Goal: Task Accomplishment & Management: Use online tool/utility

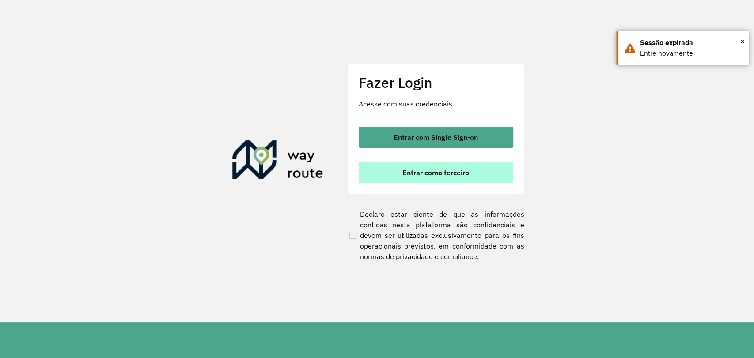
click at [414, 179] on button "Entrar como terceiro" at bounding box center [436, 172] width 155 height 21
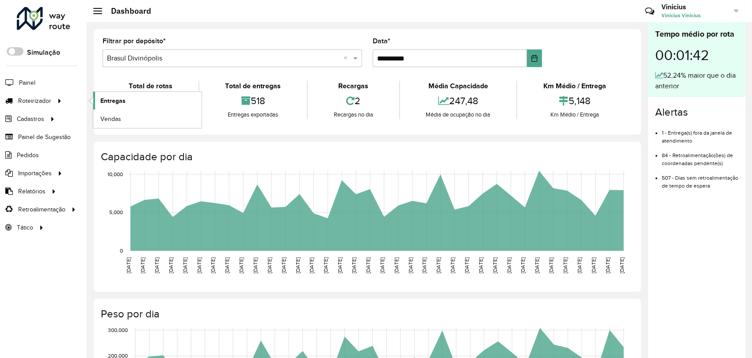
click at [106, 101] on span "Entregas" at bounding box center [112, 100] width 25 height 9
click at [57, 101] on icon at bounding box center [60, 100] width 8 height 13
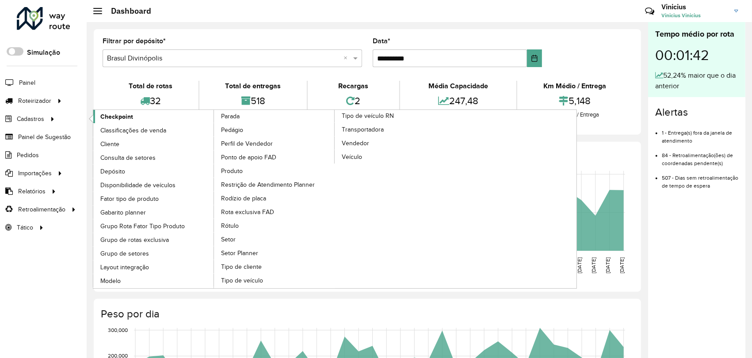
click at [100, 120] on span "Checkpoint" at bounding box center [116, 116] width 33 height 9
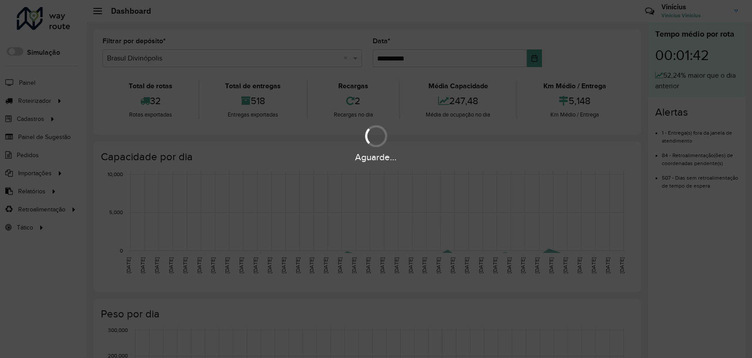
click at [56, 102] on div "Aguarde..." at bounding box center [376, 179] width 752 height 358
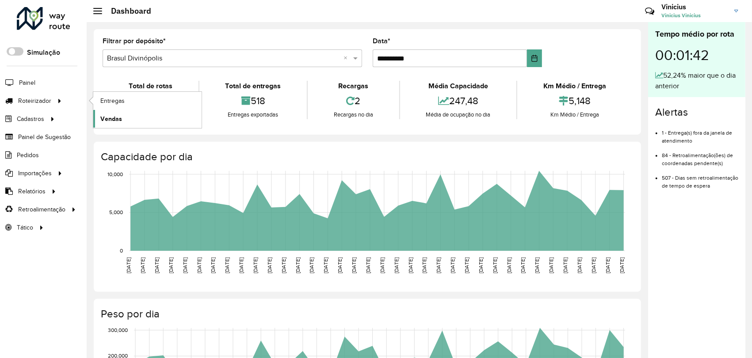
click at [112, 115] on span "Vendas" at bounding box center [111, 118] width 22 height 9
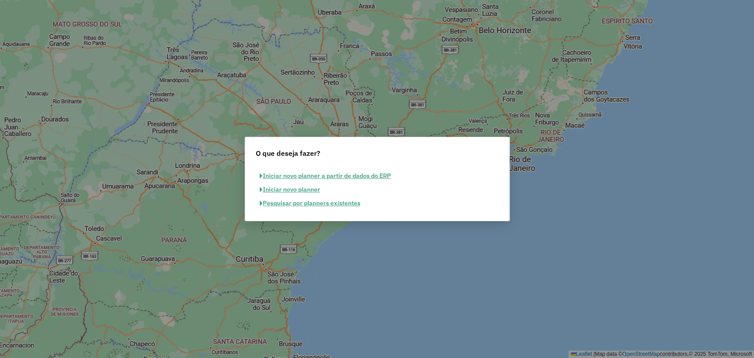
click at [302, 205] on button "Pesquisar por planners existentes" at bounding box center [310, 204] width 109 height 14
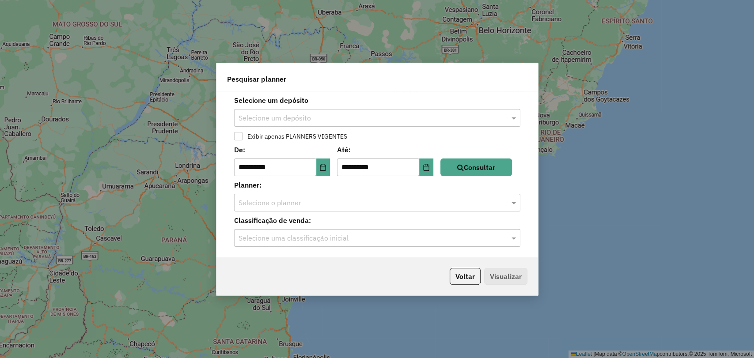
drag, startPoint x: 332, startPoint y: 114, endPoint x: 331, endPoint y: 121, distance: 6.8
click at [332, 120] on input "text" at bounding box center [369, 118] width 260 height 11
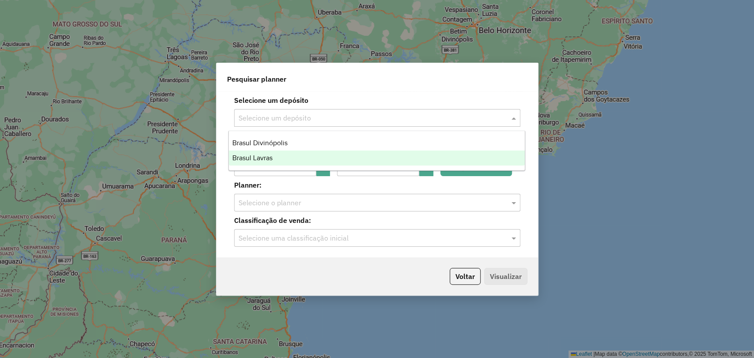
click at [310, 162] on div "Brasul Lavras" at bounding box center [377, 158] width 296 height 15
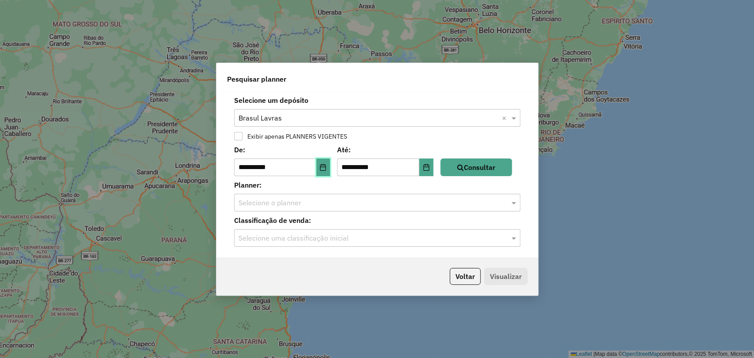
click at [323, 170] on button "Choose Date" at bounding box center [323, 168] width 14 height 18
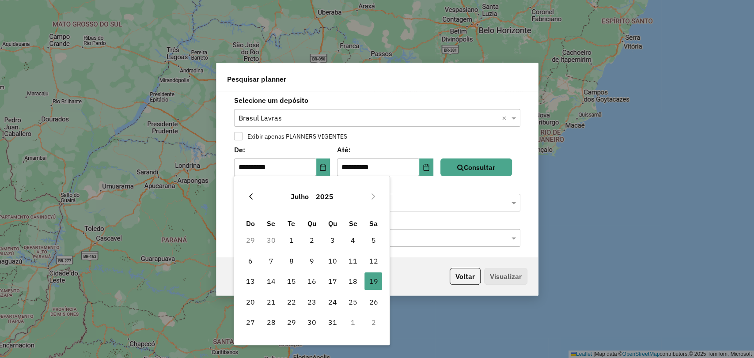
click at [254, 201] on button "Previous Month" at bounding box center [251, 197] width 14 height 14
click at [255, 196] on button "Previous Month" at bounding box center [251, 197] width 14 height 14
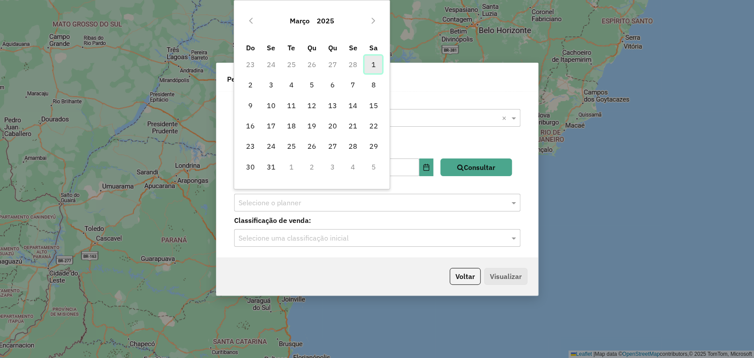
click at [375, 66] on span "1" at bounding box center [373, 65] width 18 height 18
type input "**********"
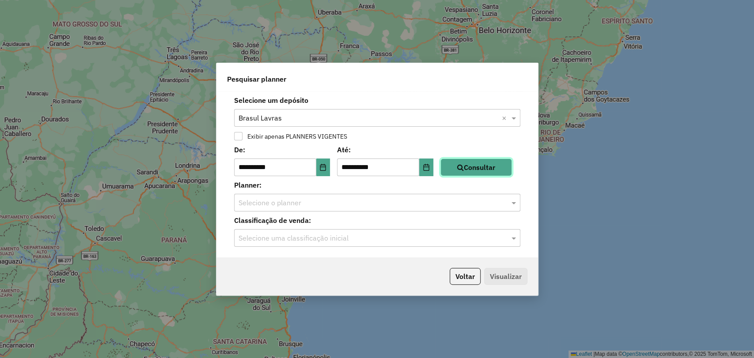
click at [483, 159] on button "Consultar" at bounding box center [476, 168] width 72 height 18
click at [352, 206] on input "text" at bounding box center [369, 203] width 260 height 11
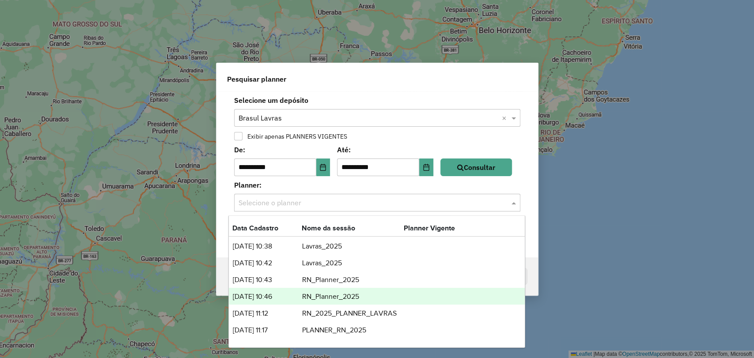
scroll to position [62, 0]
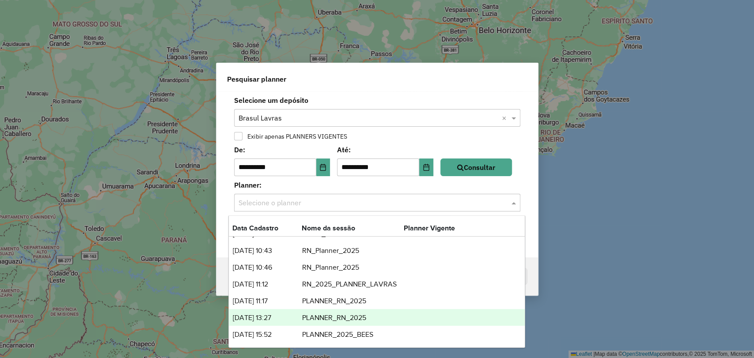
click at [338, 317] on td "PLANNER_RN_2025" at bounding box center [353, 317] width 102 height 11
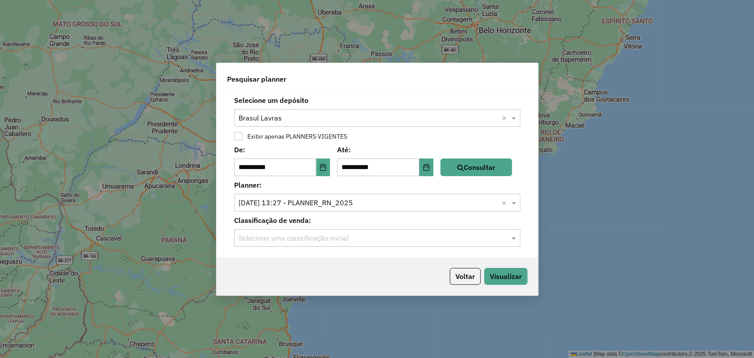
click at [335, 235] on input "text" at bounding box center [369, 238] width 260 height 11
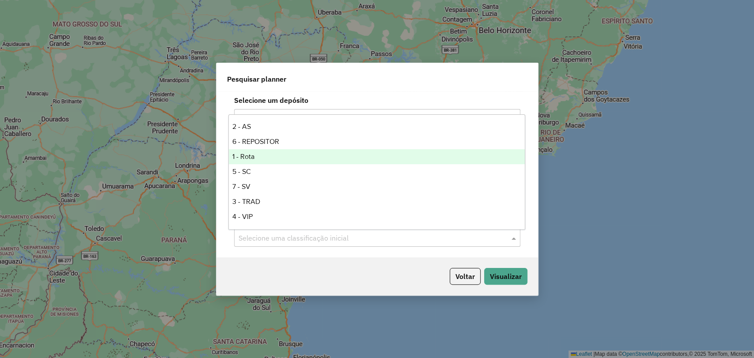
click at [315, 160] on div "1 - Rota" at bounding box center [377, 156] width 296 height 15
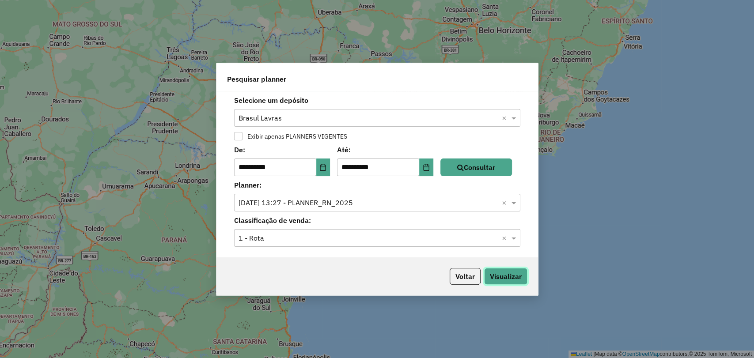
click at [507, 274] on button "Visualizar" at bounding box center [505, 276] width 43 height 17
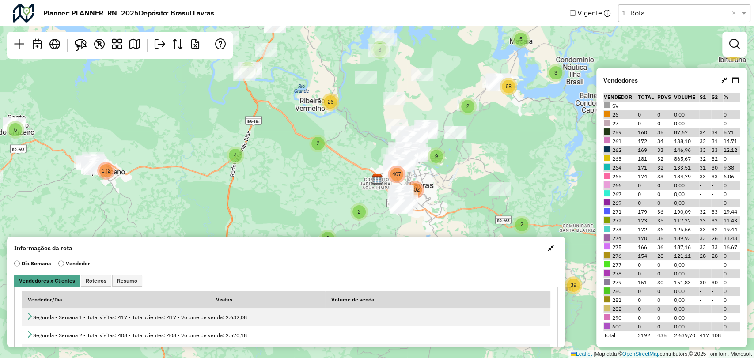
click at [551, 252] on button "button" at bounding box center [551, 248] width 14 height 14
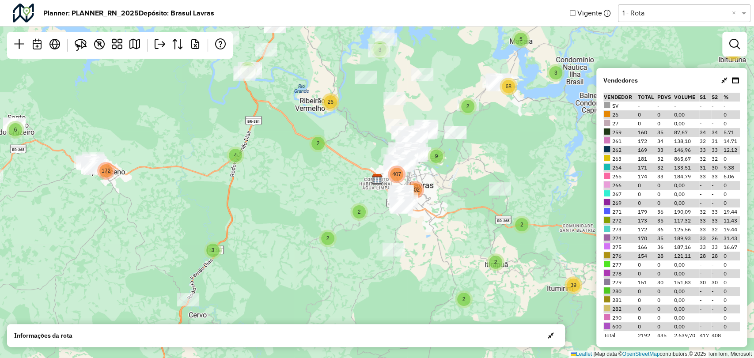
click at [701, 22] on div "Vigente Selecione uma opção 1 - Rota ×" at bounding box center [660, 13] width 181 height 19
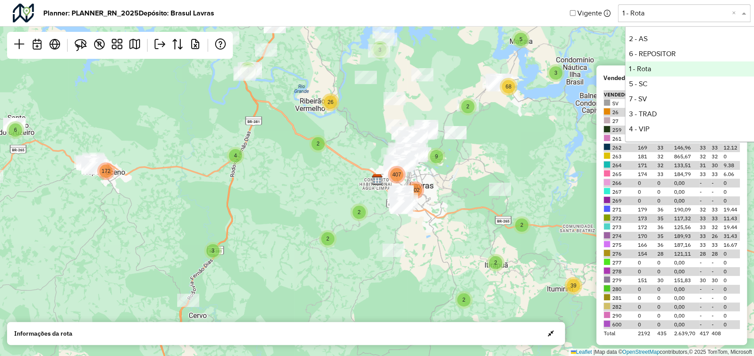
click at [696, 18] on input "text" at bounding box center [676, 13] width 106 height 11
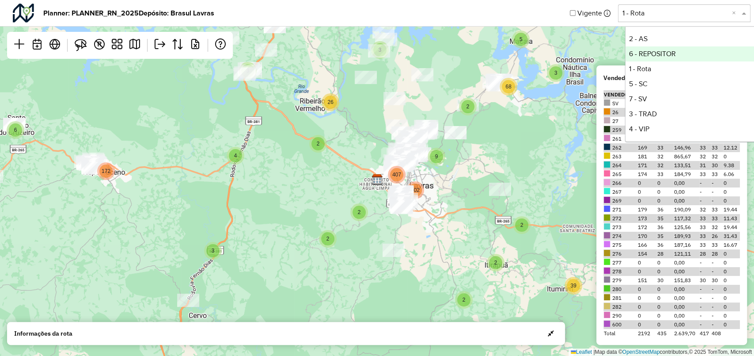
click at [649, 35] on div "2 - AS" at bounding box center [692, 38] width 132 height 15
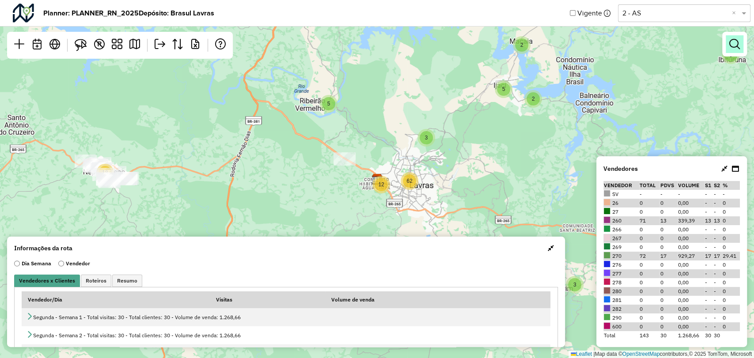
click at [726, 43] on link at bounding box center [735, 44] width 18 height 18
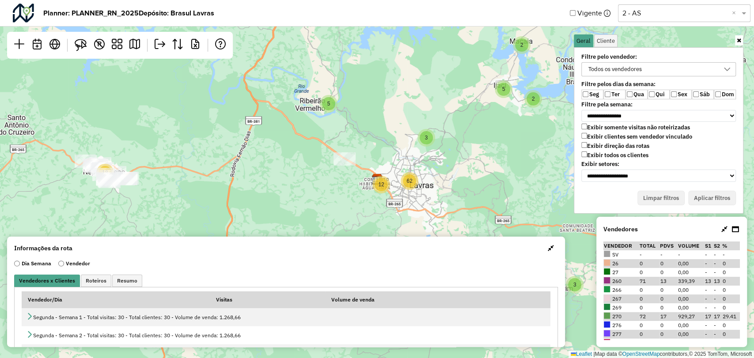
click at [600, 135] on label "Exibir clientes sem vendedor vinculado" at bounding box center [636, 137] width 111 height 8
click at [607, 153] on label "Exibir todos os clientes" at bounding box center [614, 156] width 67 height 8
drag, startPoint x: 701, startPoint y: 188, endPoint x: 711, endPoint y: 192, distance: 10.9
click at [708, 192] on div "**********" at bounding box center [659, 130] width 170 height 167
click at [711, 193] on button "Aplicar filtros" at bounding box center [712, 198] width 48 height 15
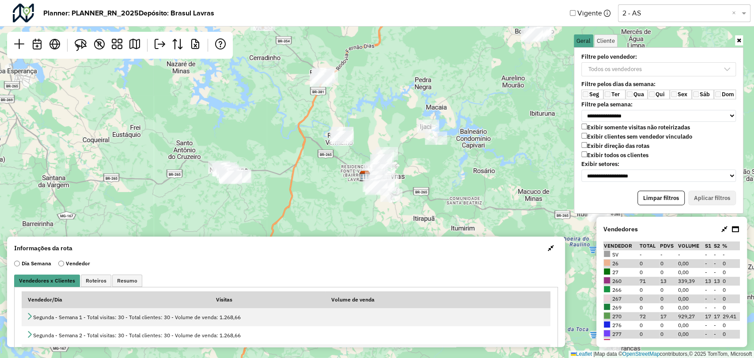
click at [739, 39] on icon at bounding box center [739, 41] width 4 height 6
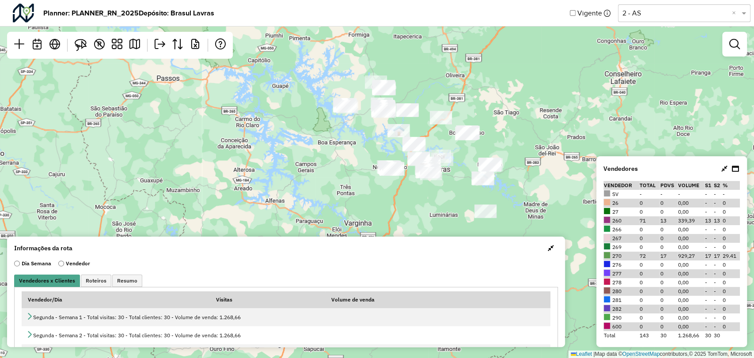
click at [549, 248] on span "button" at bounding box center [551, 248] width 6 height 7
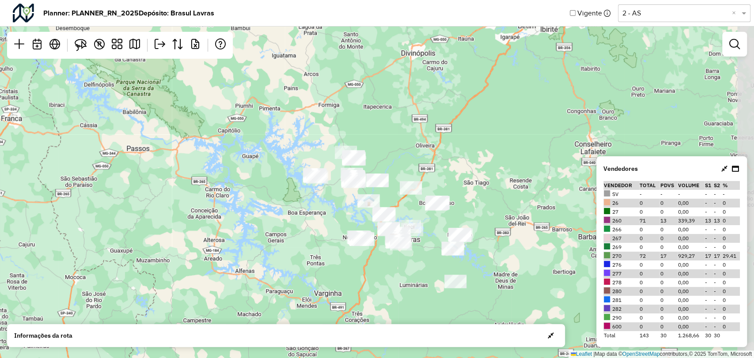
drag, startPoint x: 532, startPoint y: 148, endPoint x: 499, endPoint y: 221, distance: 80.7
click at [499, 221] on div "Leaflet | Map data © OpenStreetMap contributors,© 2025 TomTom, Microsoft" at bounding box center [377, 179] width 754 height 358
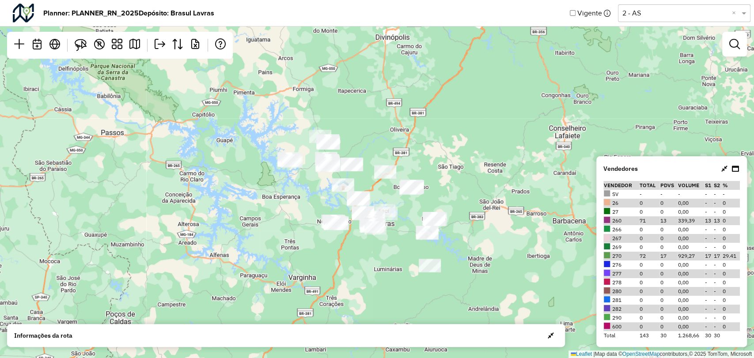
drag, startPoint x: 393, startPoint y: 170, endPoint x: 361, endPoint y: 145, distance: 40.6
click at [365, 145] on div "Leaflet | Map data © OpenStreetMap contributors,© 2025 TomTom, Microsoft" at bounding box center [377, 179] width 754 height 358
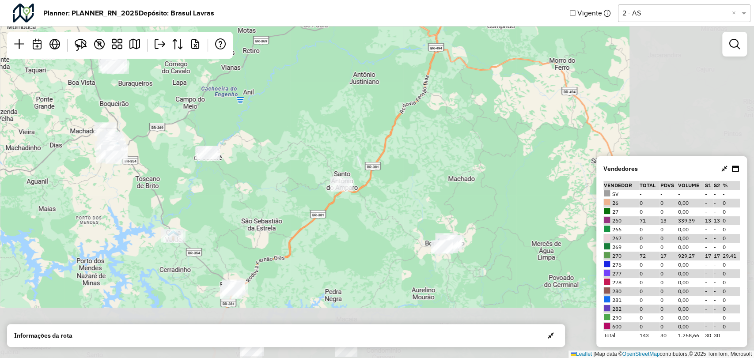
drag, startPoint x: 506, startPoint y: 224, endPoint x: 285, endPoint y: 157, distance: 231.0
click at [285, 157] on div "Leaflet | Map data © OpenStreetMap contributors,© 2025 TomTom, Microsoft" at bounding box center [377, 179] width 754 height 358
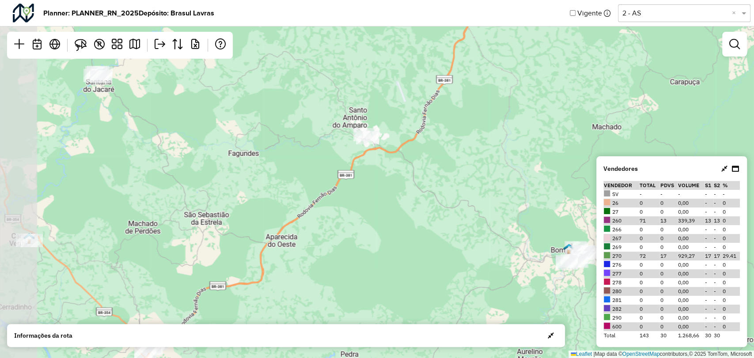
drag, startPoint x: 285, startPoint y: 218, endPoint x: 414, endPoint y: 230, distance: 129.6
click at [414, 230] on div "Leaflet | Map data © OpenStreetMap contributors,© 2025 TomTom, Microsoft" at bounding box center [377, 179] width 754 height 358
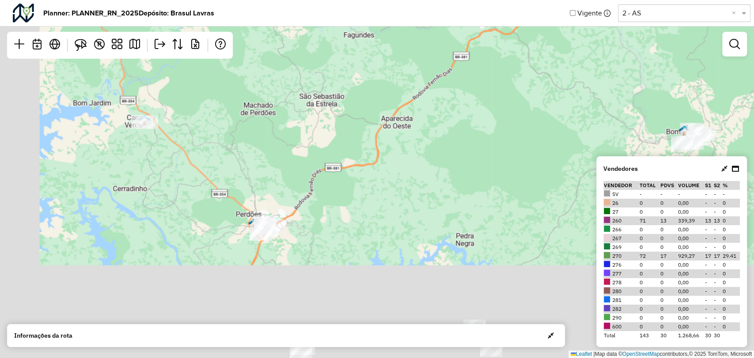
drag, startPoint x: 309, startPoint y: 179, endPoint x: 417, endPoint y: 64, distance: 157.5
click at [417, 64] on div "Leaflet | Map data © OpenStreetMap contributors,© 2025 TomTom, Microsoft" at bounding box center [377, 179] width 754 height 358
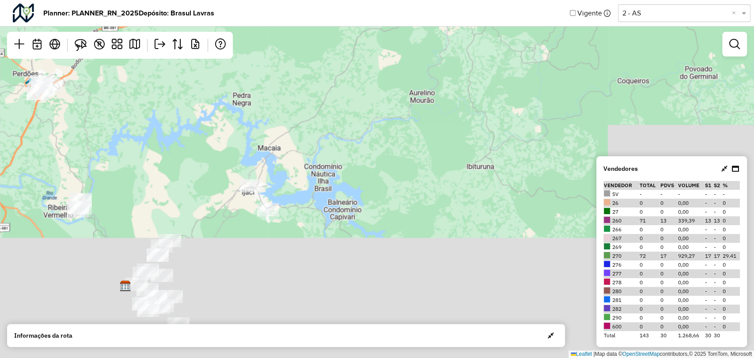
drag, startPoint x: 471, startPoint y: 171, endPoint x: 247, endPoint y: 30, distance: 263.7
click at [247, 30] on div "Leaflet | Map data © OpenStreetMap contributors,© 2025 TomTom, Microsoft" at bounding box center [377, 179] width 754 height 358
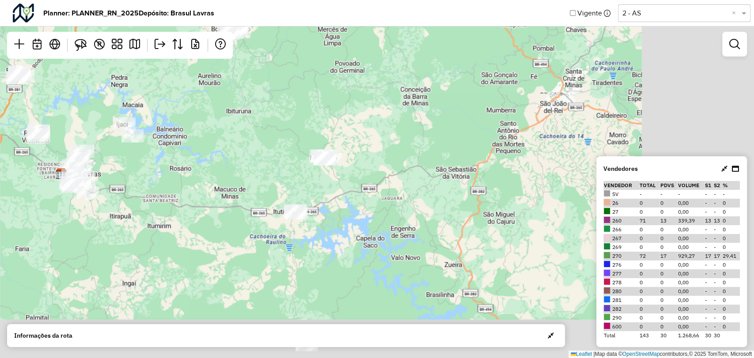
drag, startPoint x: 427, startPoint y: 227, endPoint x: 246, endPoint y: 156, distance: 195.2
click at [246, 156] on div "Leaflet | Map data © OpenStreetMap contributors,© 2025 TomTom, Microsoft" at bounding box center [377, 179] width 754 height 358
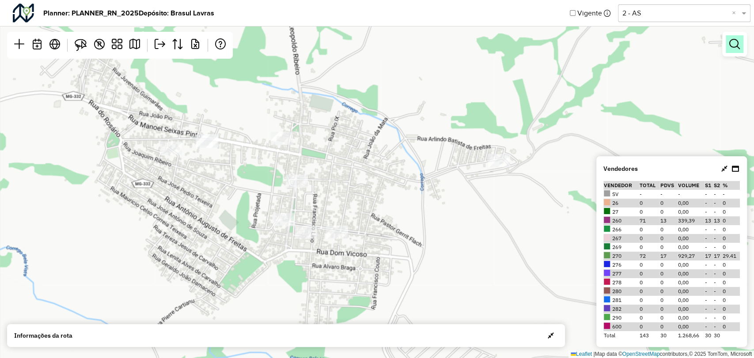
click at [741, 49] on link at bounding box center [735, 44] width 18 height 18
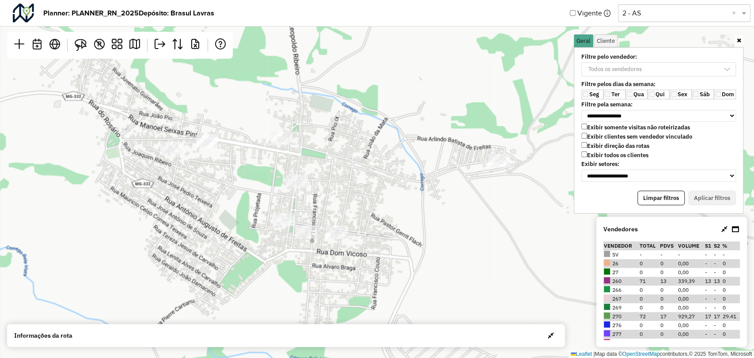
click at [661, 11] on input "text" at bounding box center [676, 13] width 106 height 11
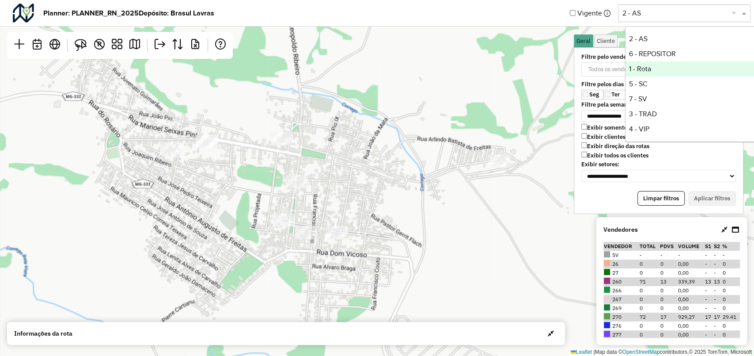
click at [655, 72] on div "1 - Rota" at bounding box center [692, 68] width 132 height 15
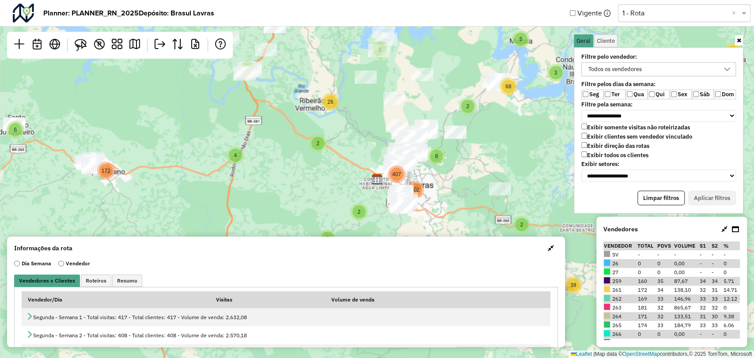
click at [551, 248] on span "button" at bounding box center [551, 248] width 6 height 7
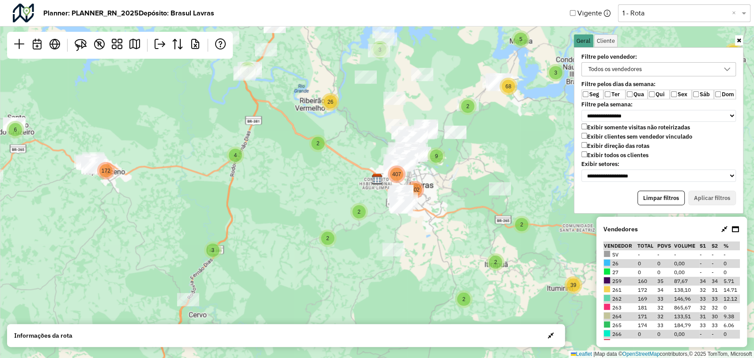
click at [610, 157] on label "Exibir todos os clientes" at bounding box center [614, 156] width 67 height 8
click at [604, 137] on label "Exibir clientes sem vendedor vinculado" at bounding box center [636, 137] width 111 height 8
click at [725, 193] on button "Aplicar filtros" at bounding box center [712, 198] width 48 height 15
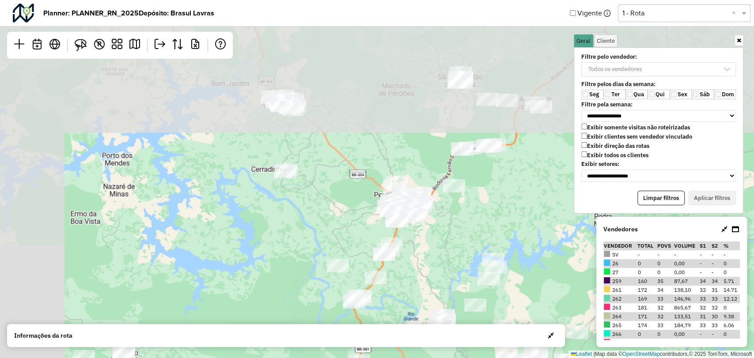
drag, startPoint x: 291, startPoint y: 155, endPoint x: 400, endPoint y: 381, distance: 251.3
click at [400, 358] on html "**********" at bounding box center [377, 179] width 754 height 358
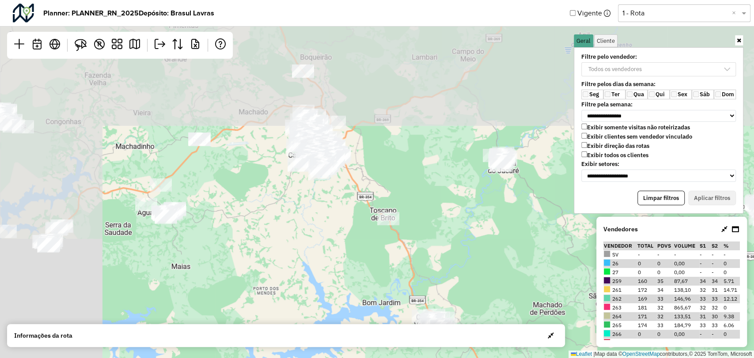
drag, startPoint x: 206, startPoint y: 127, endPoint x: 357, endPoint y: 346, distance: 266.2
click at [357, 346] on hb-planner "**********" at bounding box center [377, 179] width 754 height 358
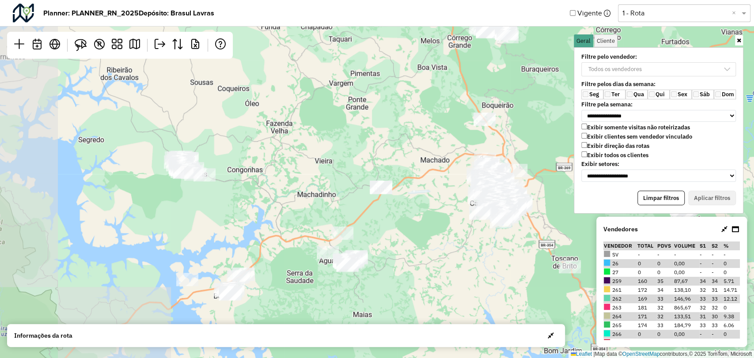
drag, startPoint x: 278, startPoint y: 205, endPoint x: 421, endPoint y: 238, distance: 146.4
click at [421, 238] on div "Leaflet | Map data © OpenStreetMap contributors,© 2025 TomTom, Microsoft" at bounding box center [377, 179] width 754 height 358
